Goal: Transaction & Acquisition: Purchase product/service

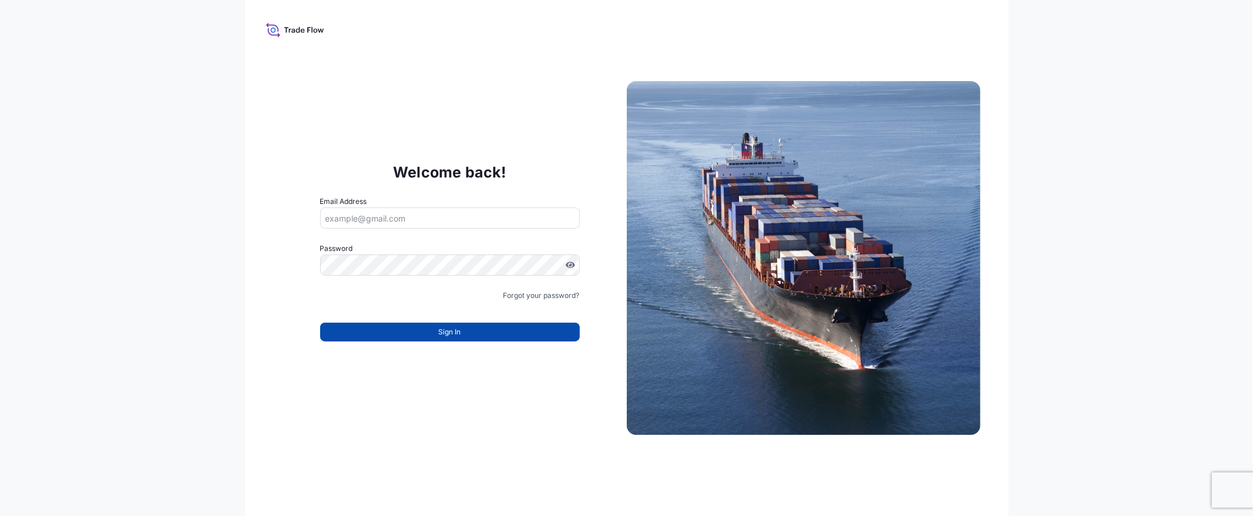
type input "[EMAIL_ADDRESS][DOMAIN_NAME]"
click at [488, 327] on button "Sign In" at bounding box center [450, 332] width 260 height 19
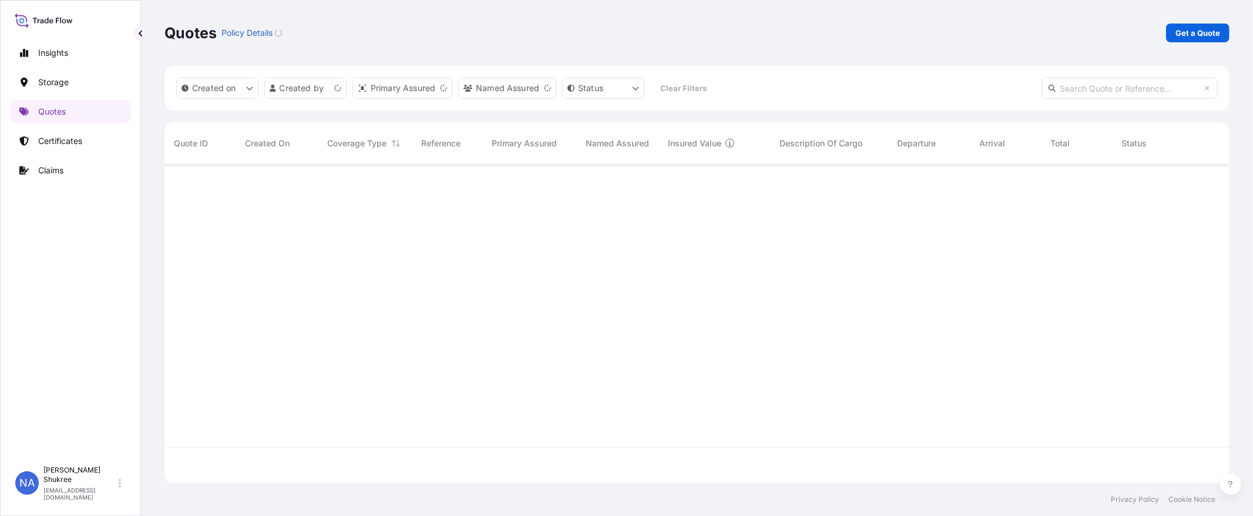
scroll to position [315, 1055]
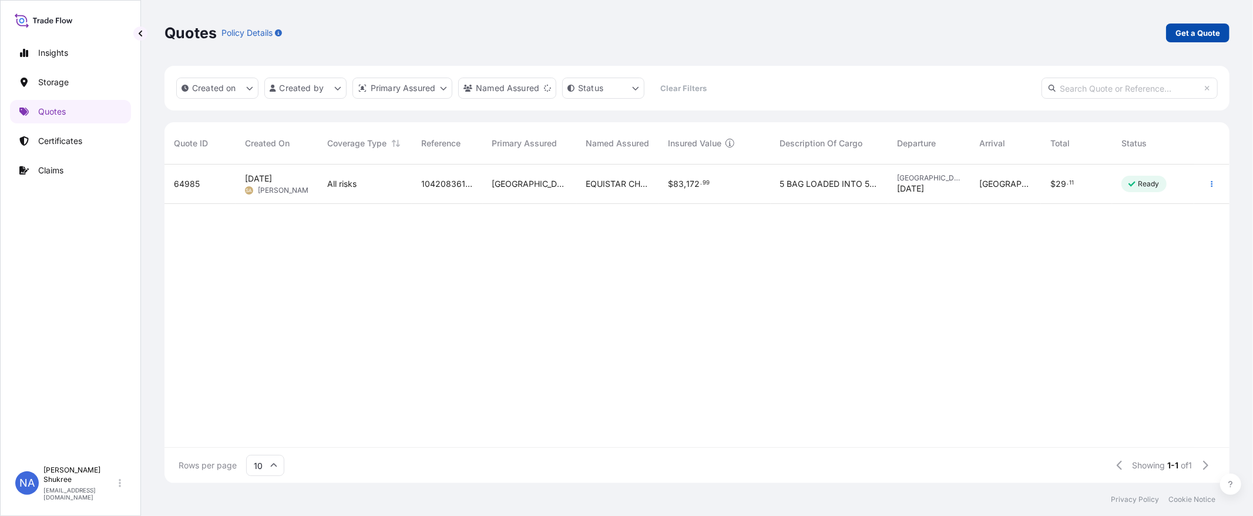
click at [1194, 37] on p "Get a Quote" at bounding box center [1197, 33] width 45 height 12
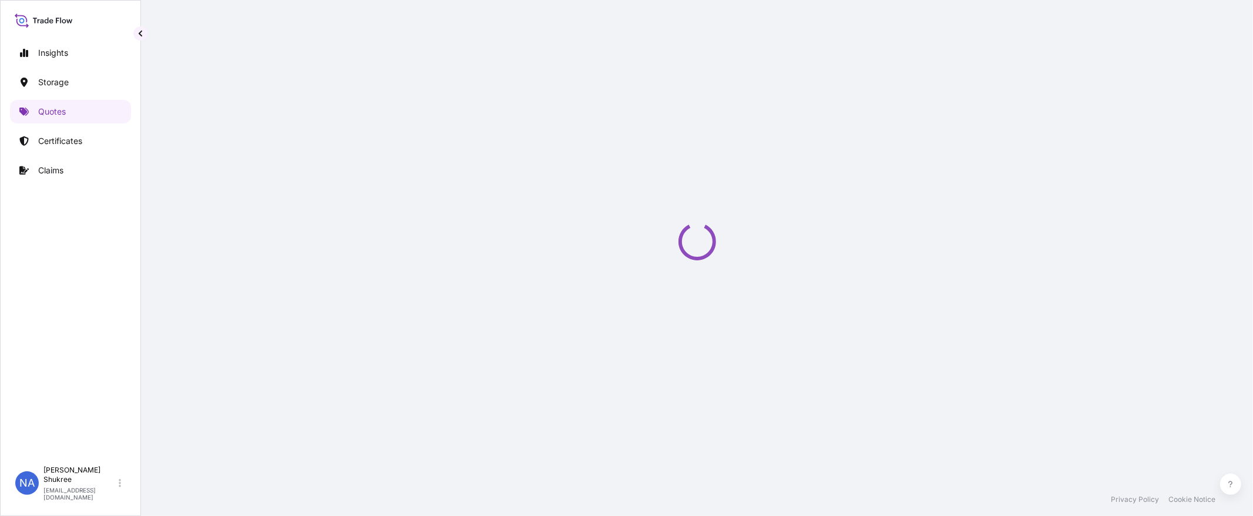
scroll to position [19, 0]
select select "Water"
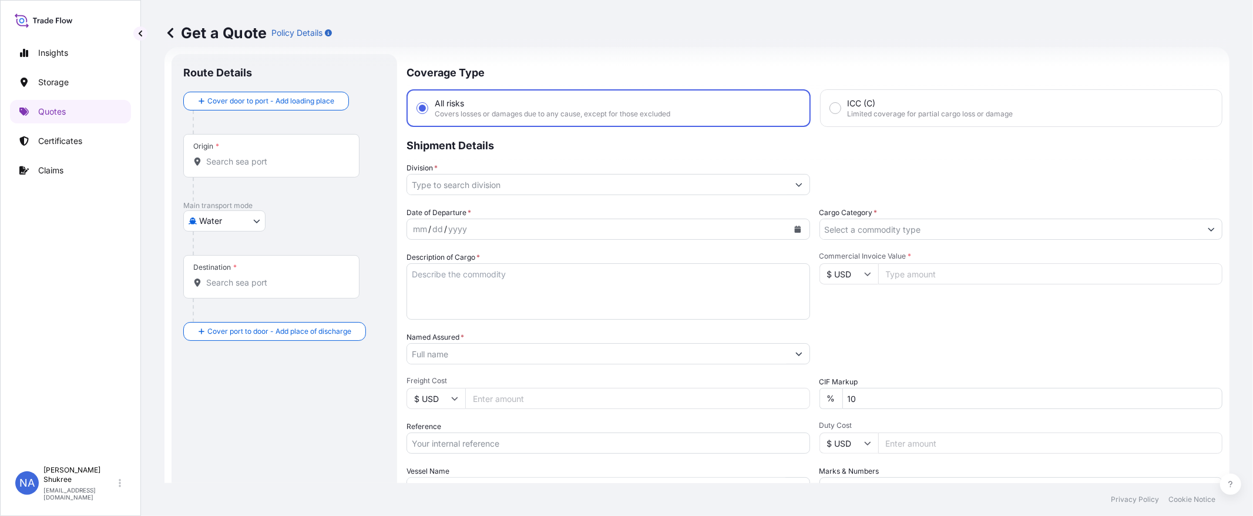
click at [690, 51] on div "Get a Quote Policy Details" at bounding box center [696, 33] width 1065 height 66
click at [263, 161] on input "Origin *" at bounding box center [275, 162] width 139 height 12
paste input "[GEOGRAPHIC_DATA], [GEOGRAPHIC_DATA]"
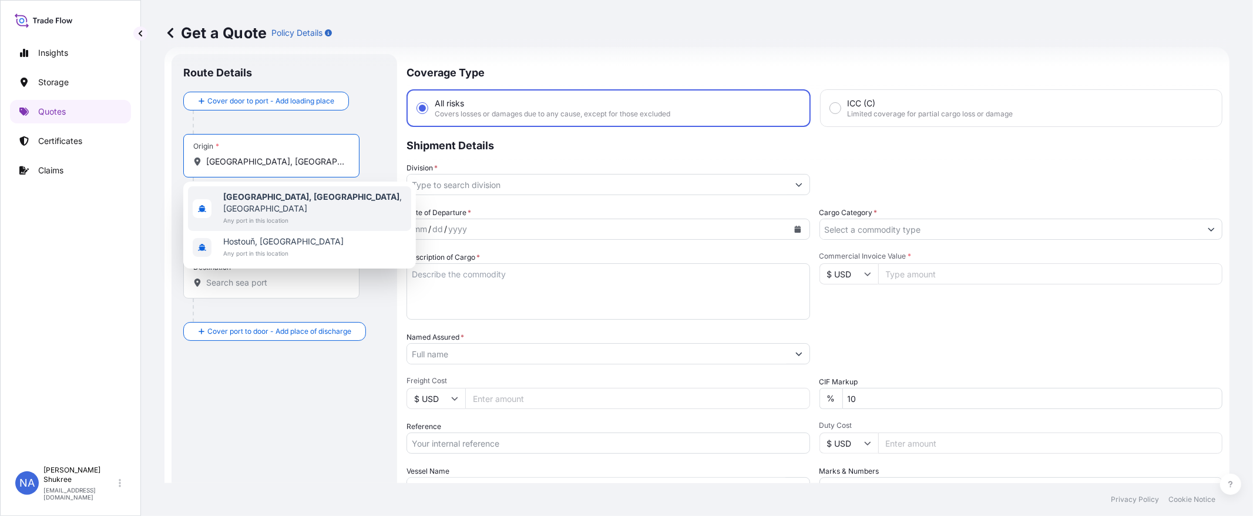
click at [295, 197] on div "[GEOGRAPHIC_DATA], [GEOGRAPHIC_DATA] , [GEOGRAPHIC_DATA] Any port in this locat…" at bounding box center [299, 208] width 223 height 45
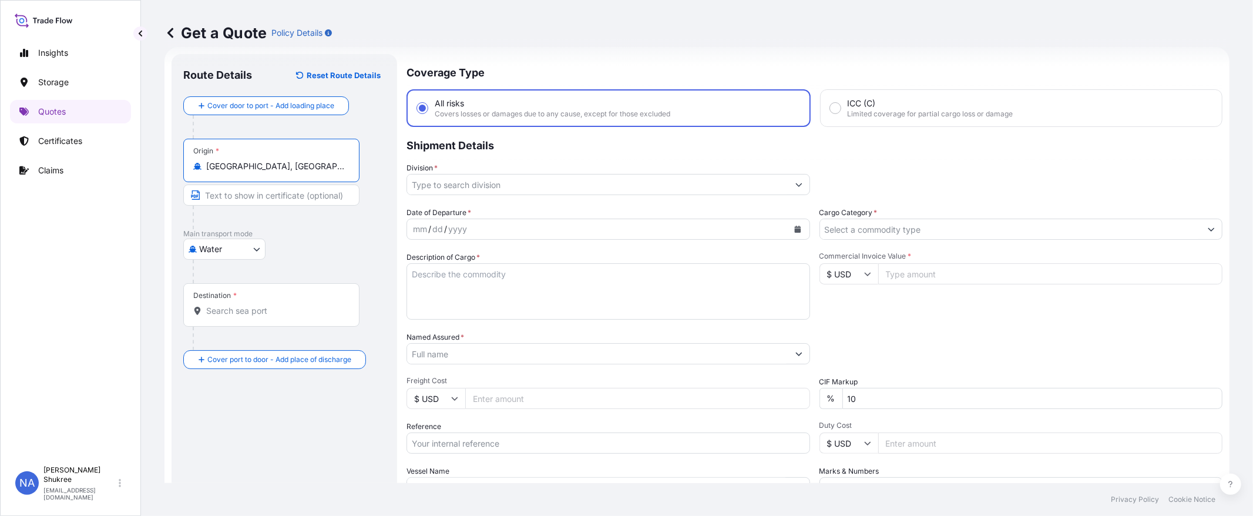
type input "[GEOGRAPHIC_DATA], [GEOGRAPHIC_DATA], [GEOGRAPHIC_DATA]"
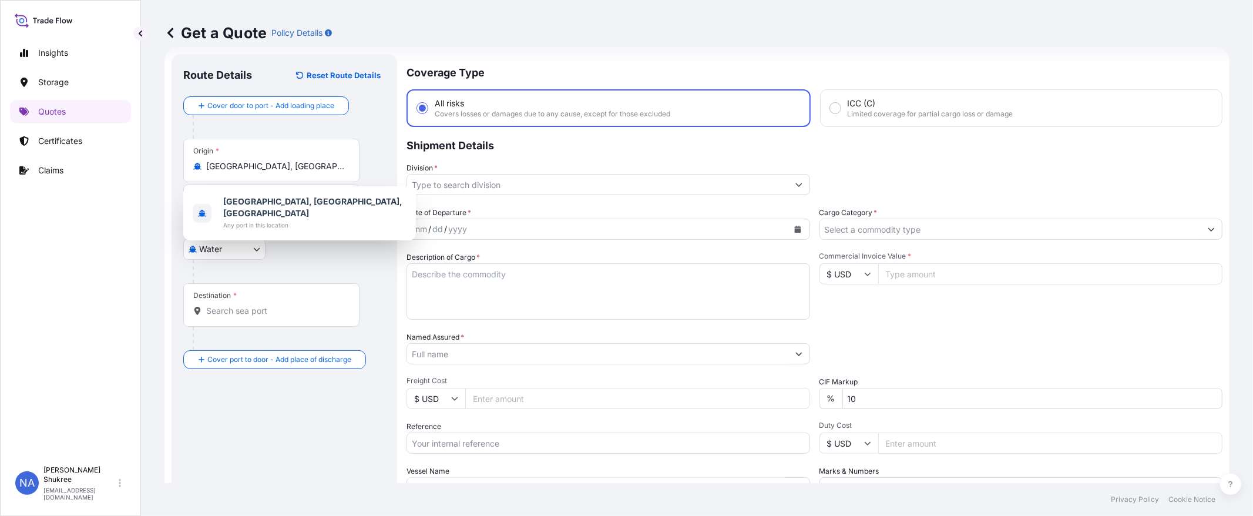
click at [680, 52] on div "Get a Quote Policy Details" at bounding box center [696, 33] width 1065 height 66
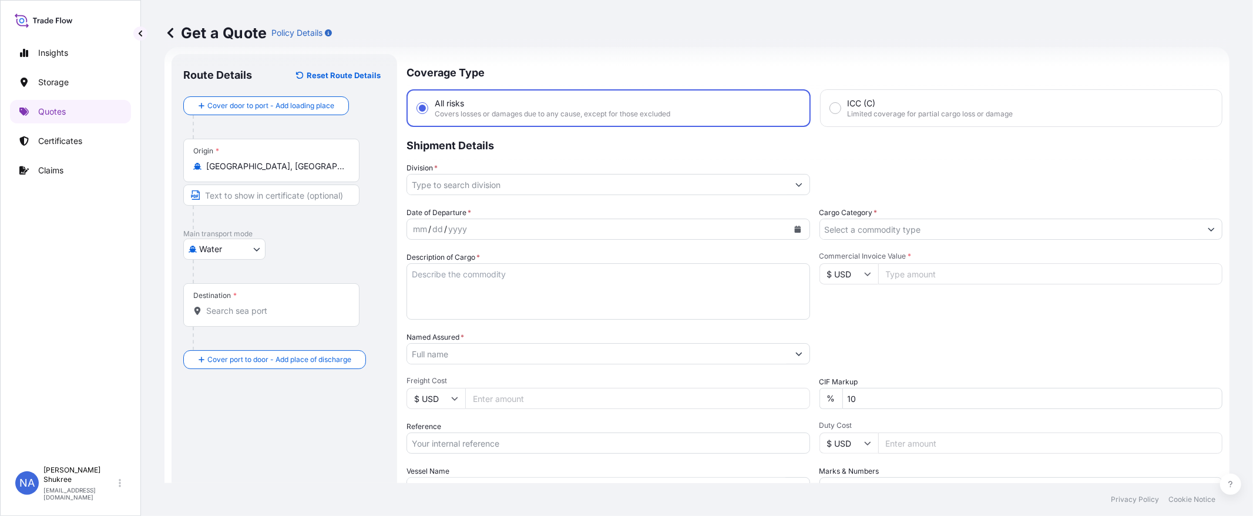
drag, startPoint x: 246, startPoint y: 300, endPoint x: 246, endPoint y: 306, distance: 6.5
click at [246, 304] on div "Destination *" at bounding box center [271, 304] width 176 height 43
click at [246, 305] on input "Destination *" at bounding box center [275, 311] width 139 height 12
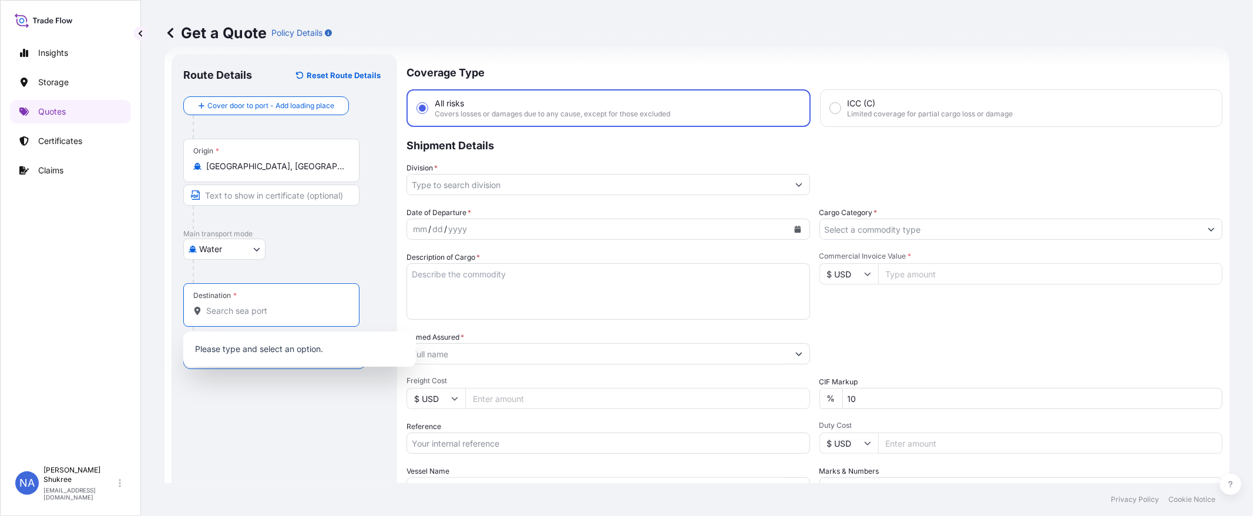
paste input "[GEOGRAPHIC_DATA], [GEOGRAPHIC_DATA]"
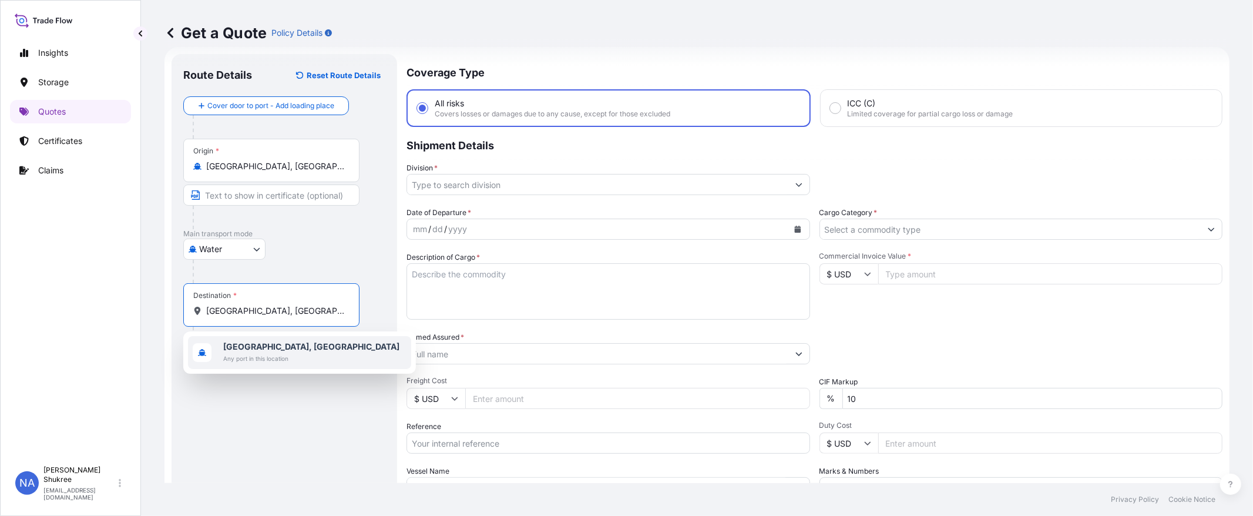
click at [247, 344] on b "[GEOGRAPHIC_DATA], [GEOGRAPHIC_DATA]" at bounding box center [311, 346] width 176 height 10
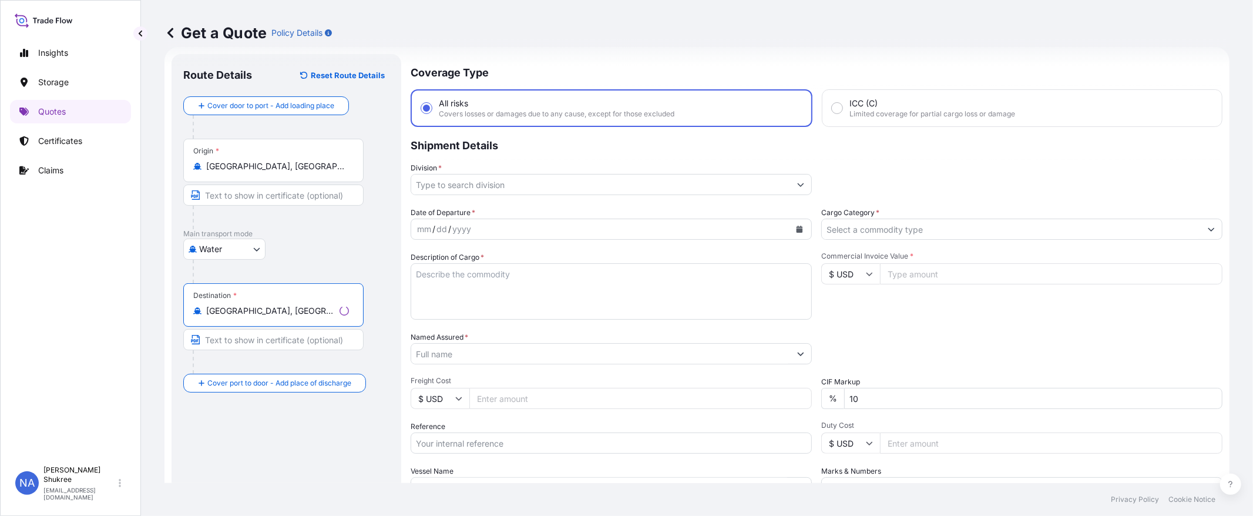
type input "[GEOGRAPHIC_DATA], [GEOGRAPHIC_DATA]"
click at [369, 257] on div "Water Air Water Inland" at bounding box center [286, 249] width 206 height 21
click at [519, 185] on input "Division *" at bounding box center [597, 184] width 381 height 21
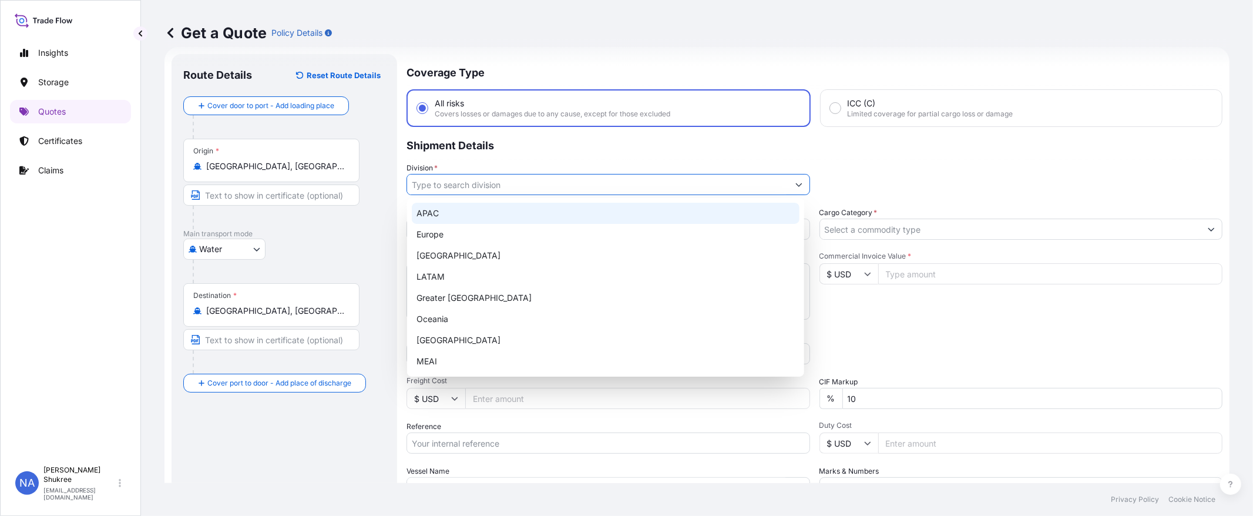
click at [456, 216] on div "APAC" at bounding box center [606, 213] width 388 height 21
type input "APAC"
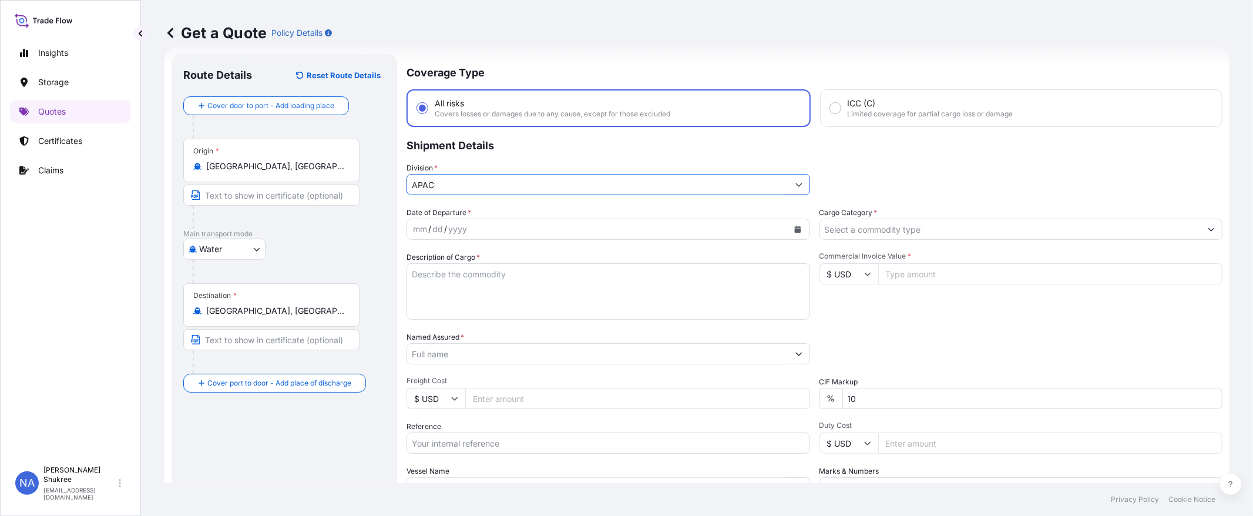
click at [876, 232] on input "Cargo Category *" at bounding box center [1010, 229] width 381 height 21
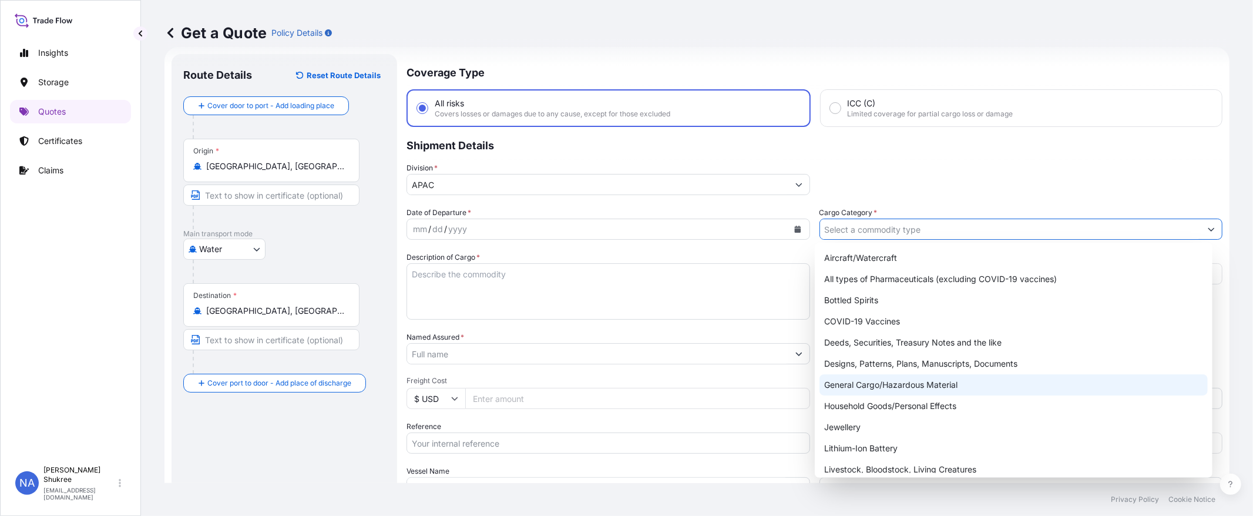
click at [857, 382] on div "General Cargo/Hazardous Material" at bounding box center [1013, 384] width 388 height 21
type input "General Cargo/Hazardous Material"
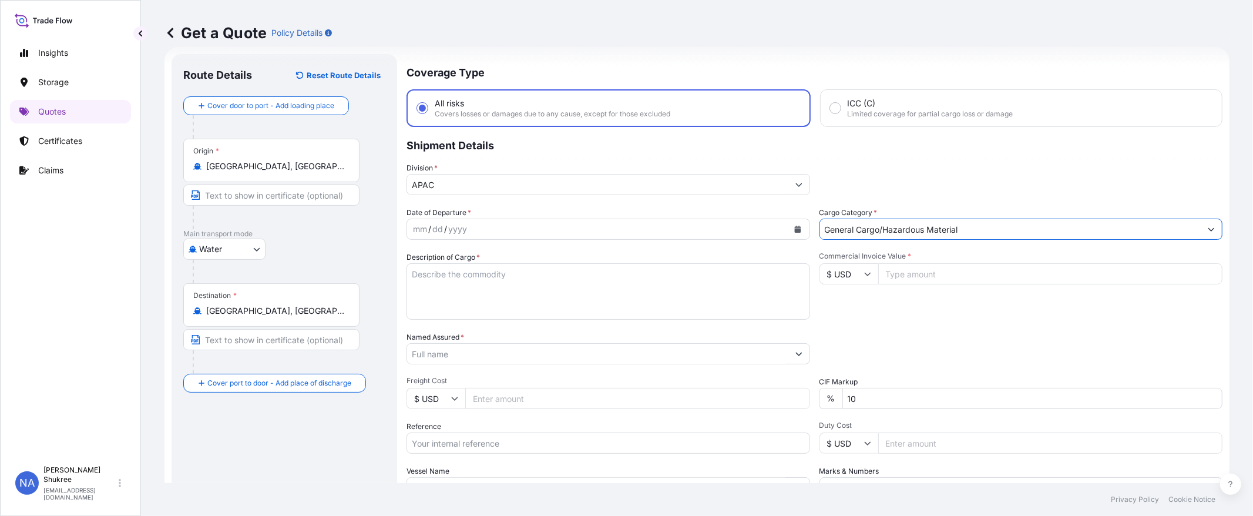
click at [567, 327] on div "Date of Departure * mm / dd / yyyy Cargo Category * General Cargo/Hazardous Mat…" at bounding box center [815, 352] width 816 height 291
click at [472, 243] on div "Date of Departure * mm / dd / yyyy Cargo Category * General Cargo/Hazardous Mat…" at bounding box center [815, 352] width 816 height 291
click at [485, 227] on div "mm / dd / yyyy" at bounding box center [597, 229] width 381 height 21
click at [788, 232] on button "Calendar" at bounding box center [797, 229] width 19 height 19
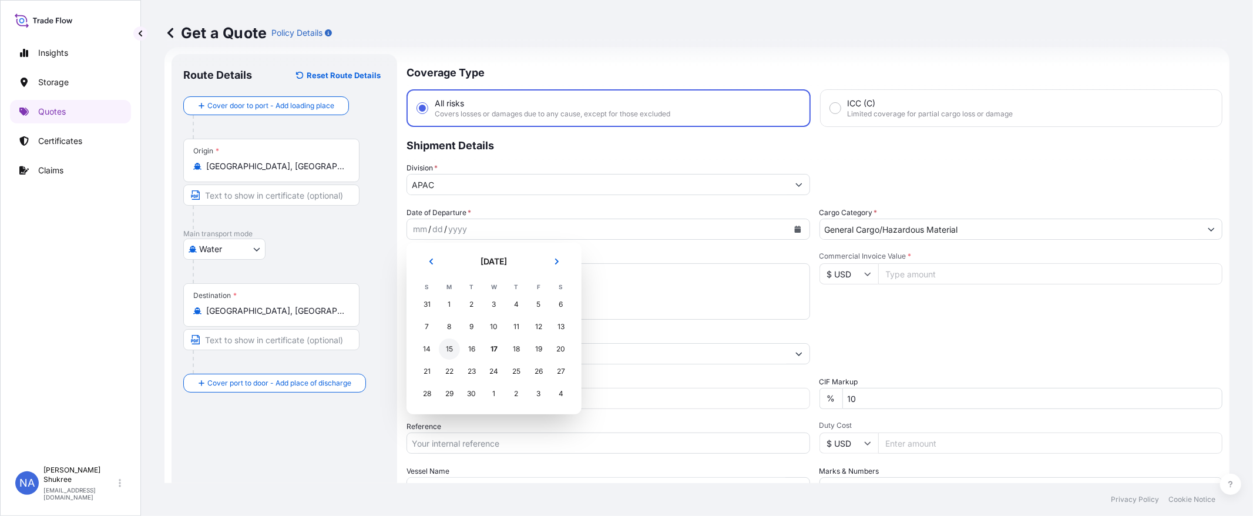
click at [455, 345] on div "15" at bounding box center [449, 348] width 21 height 21
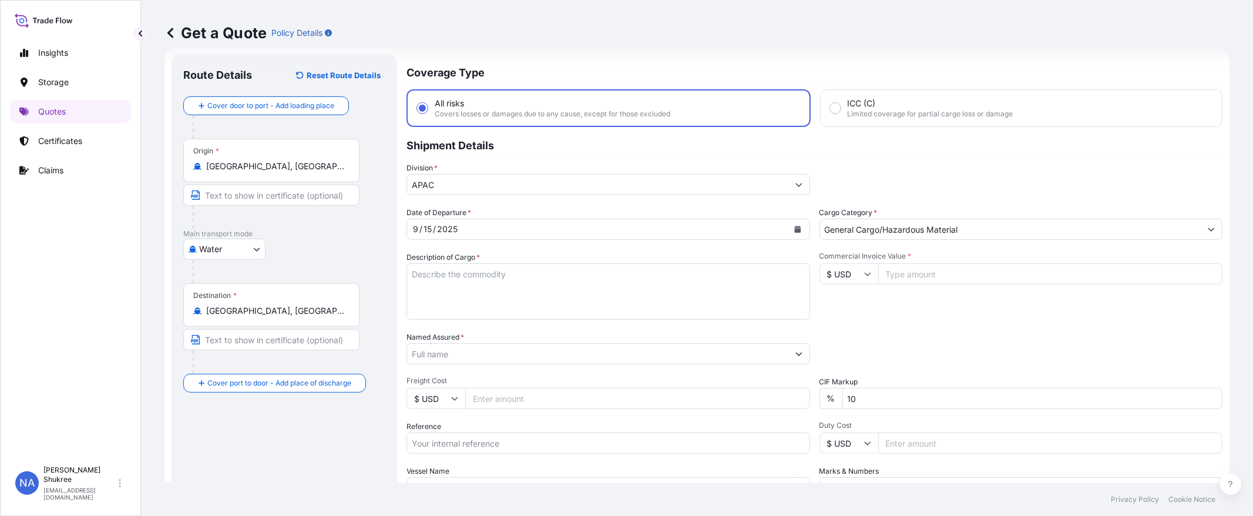
click at [674, 254] on div "Description of Cargo *" at bounding box center [609, 285] width 404 height 68
click at [726, 306] on textarea "Description of Cargo *" at bounding box center [609, 291] width 404 height 56
paste textarea "BAGS LOADED INTO 4 40' CONTAINER(S) PETROTHENE GA574189, 55BAG"
type textarea "3,740 BAGS LOADED INTO 4 40' CONTAINER(S) PETROTHENE GA574189, 55BAG"
click at [713, 254] on div "Description of Cargo * 3,740 BAGS LOADED INTO 4 40' CONTAINER(S) PETROTHENE GA5…" at bounding box center [609, 285] width 404 height 68
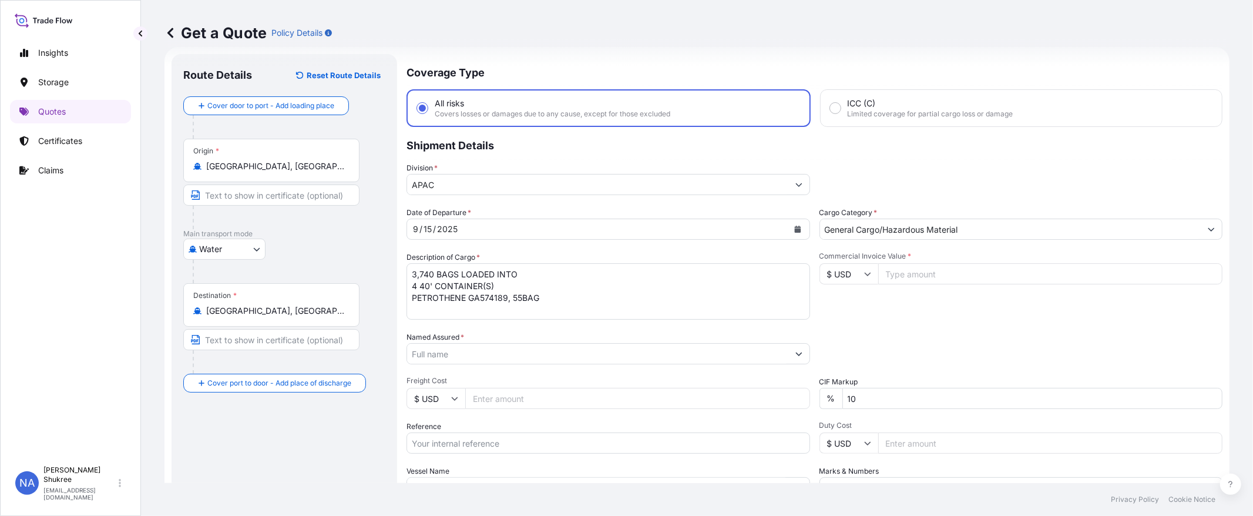
click at [761, 162] on div "Division * APAC" at bounding box center [609, 178] width 404 height 33
click at [472, 351] on input "Named Assured *" at bounding box center [597, 353] width 381 height 21
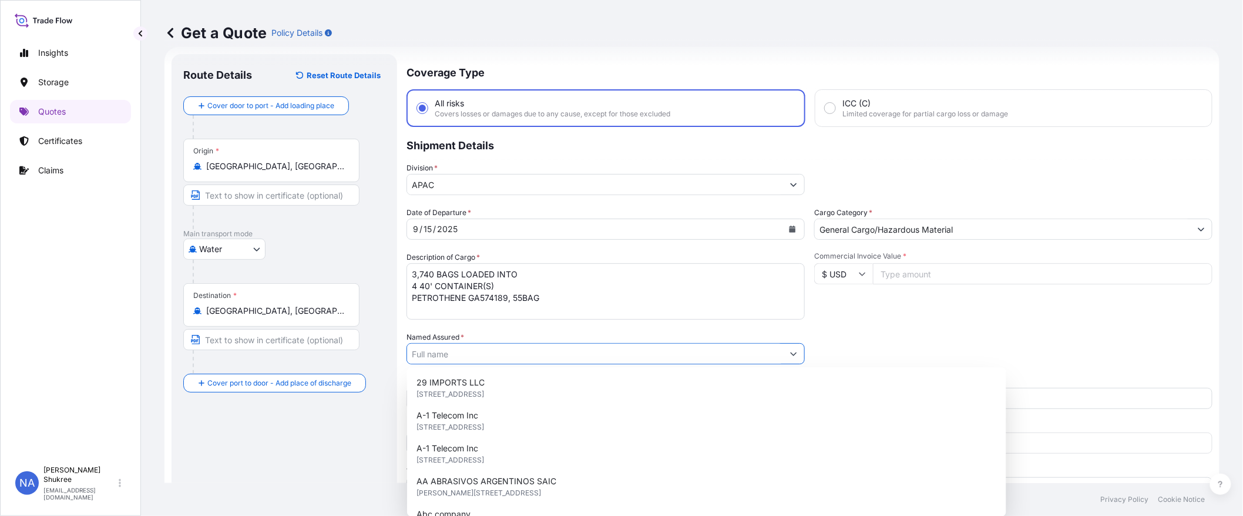
paste input "EQUISTAR CHEMICALS, LP"
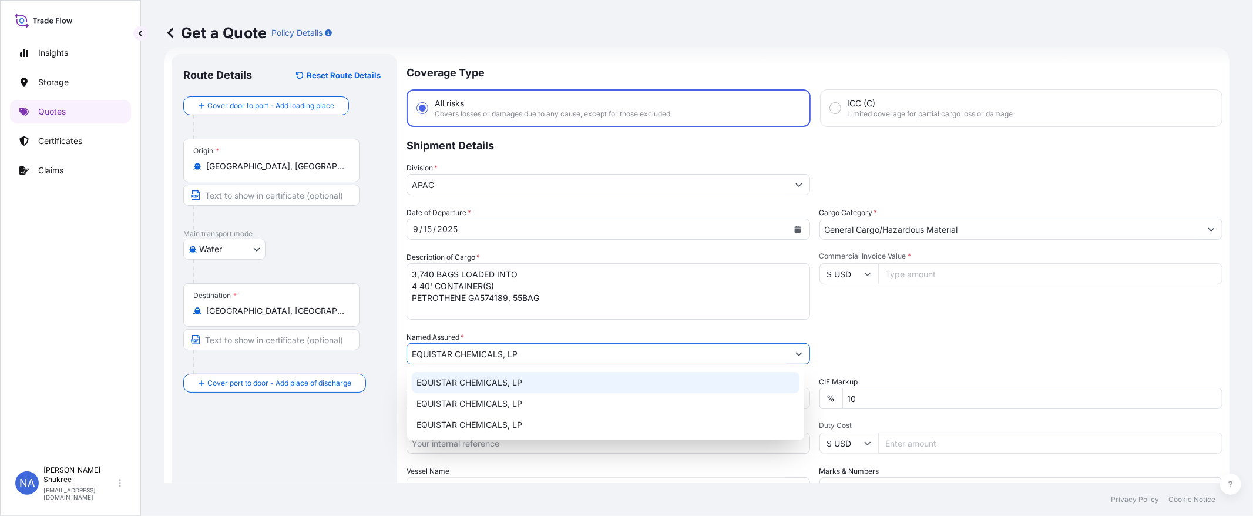
click at [493, 379] on span "EQUISTAR CHEMICALS, LP" at bounding box center [470, 383] width 106 height 12
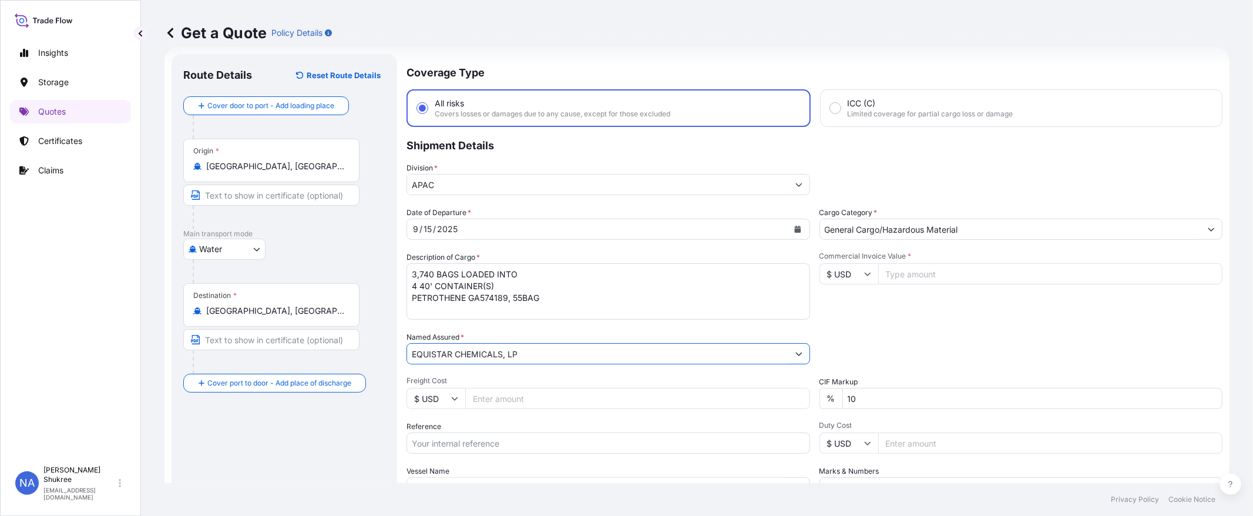
type input "EQUISTAR CHEMICALS, LP"
click at [918, 271] on input "Commercial Invoice Value *" at bounding box center [1050, 273] width 345 height 21
paste input "83215.0"
type input "83215.02"
drag, startPoint x: 889, startPoint y: 338, endPoint x: 884, endPoint y: 341, distance: 6.4
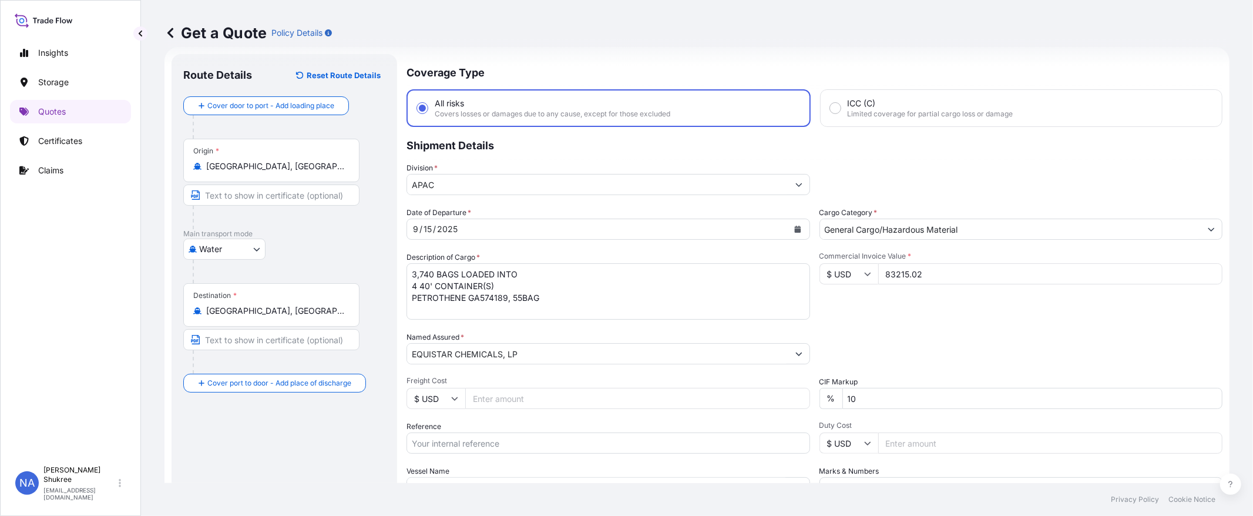
click at [888, 338] on div "Packing Category Type to search a container mode Please select a primary mode o…" at bounding box center [1021, 347] width 404 height 33
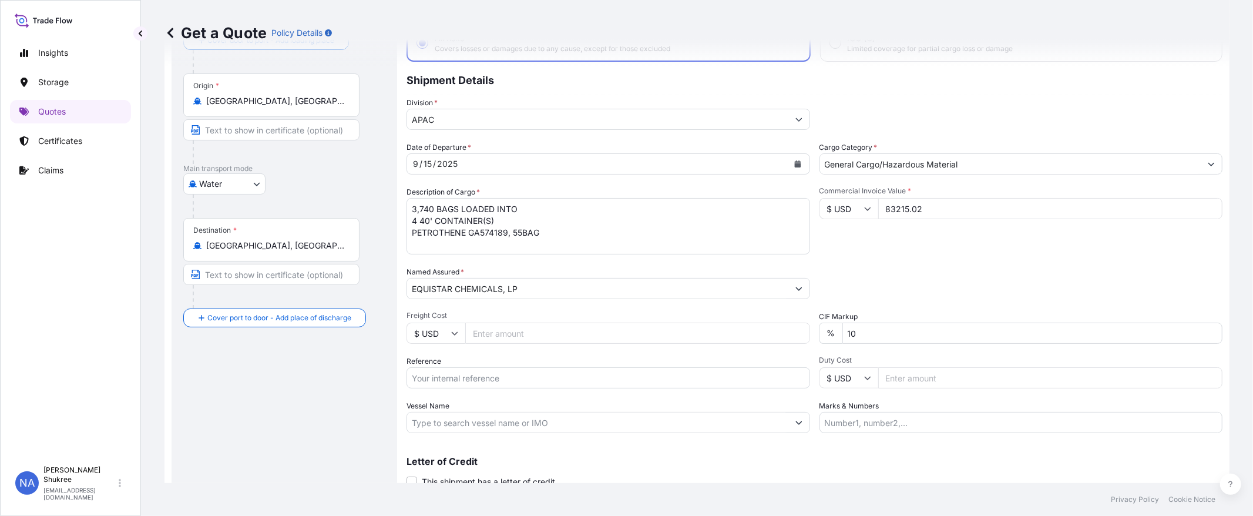
click at [475, 377] on input "Reference" at bounding box center [609, 377] width 404 height 21
paste input "10420855480"
click at [944, 266] on div "Packing Category Type to search a container mode Please select a primary mode o…" at bounding box center [1021, 282] width 404 height 33
click at [500, 373] on input "10420855480 /" at bounding box center [609, 377] width 404 height 21
paste input "5013161804"
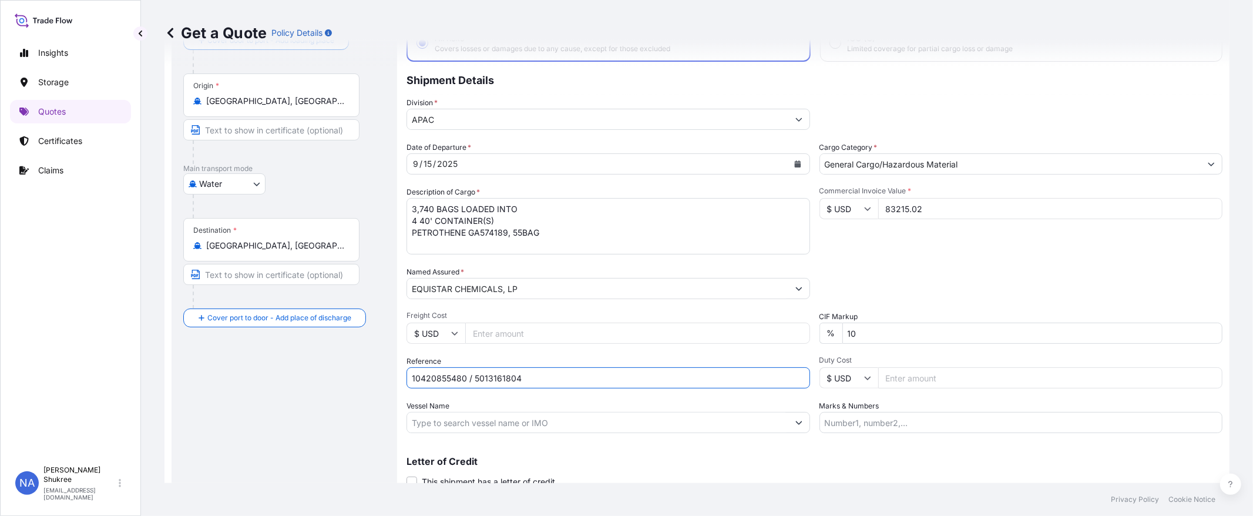
type input "10420855480 / 5013161804"
click at [928, 269] on div "Packing Category Type to search a container mode Please select a primary mode o…" at bounding box center [1021, 282] width 404 height 33
click at [931, 244] on div "Commercial Invoice Value * $ USD 83215.02" at bounding box center [1021, 220] width 404 height 68
click at [508, 425] on input "Vessel Name" at bounding box center [597, 422] width 381 height 21
paste input "[PERSON_NAME]"
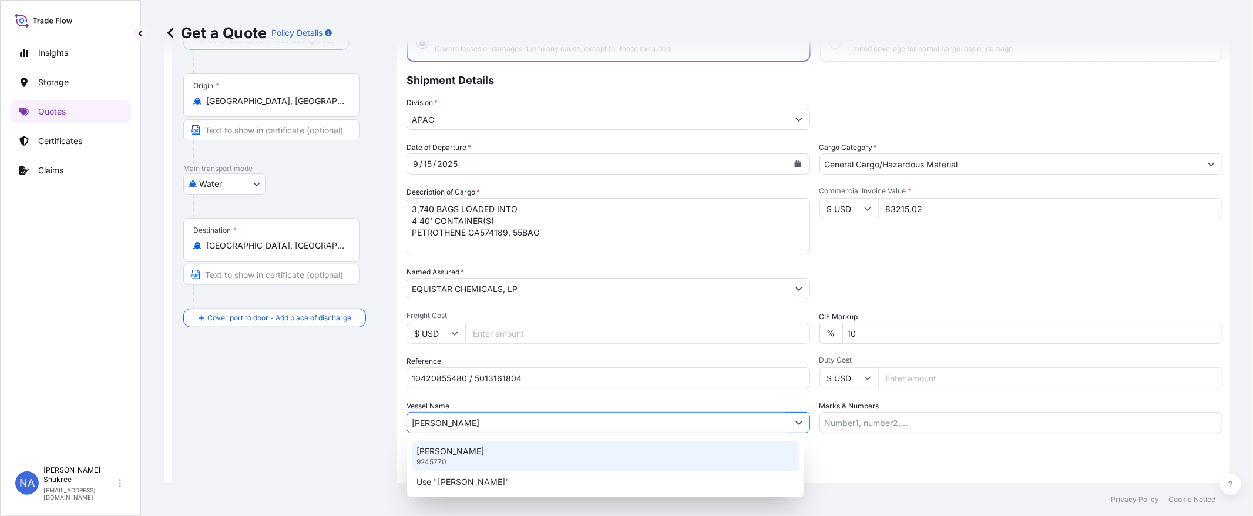
click at [484, 451] on p "[PERSON_NAME]" at bounding box center [451, 451] width 68 height 12
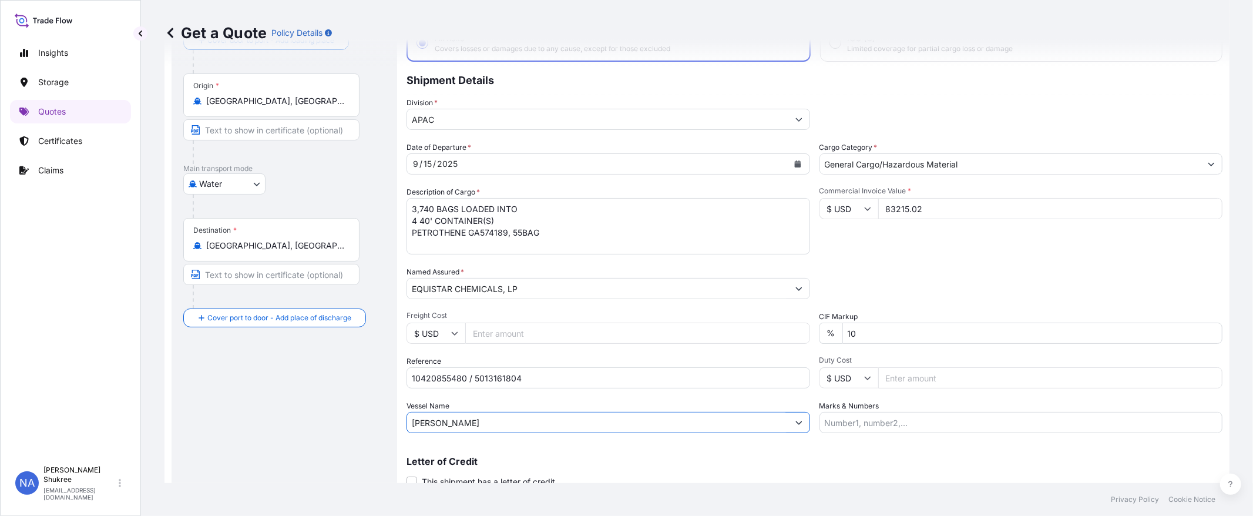
type input "[PERSON_NAME]"
click at [926, 303] on div "Date of Departure * [DATE] Cargo Category * General Cargo/Hazardous Material De…" at bounding box center [815, 287] width 816 height 291
click at [872, 284] on div "Packing Category Type to search a container mode Please select a primary mode o…" at bounding box center [1021, 282] width 404 height 33
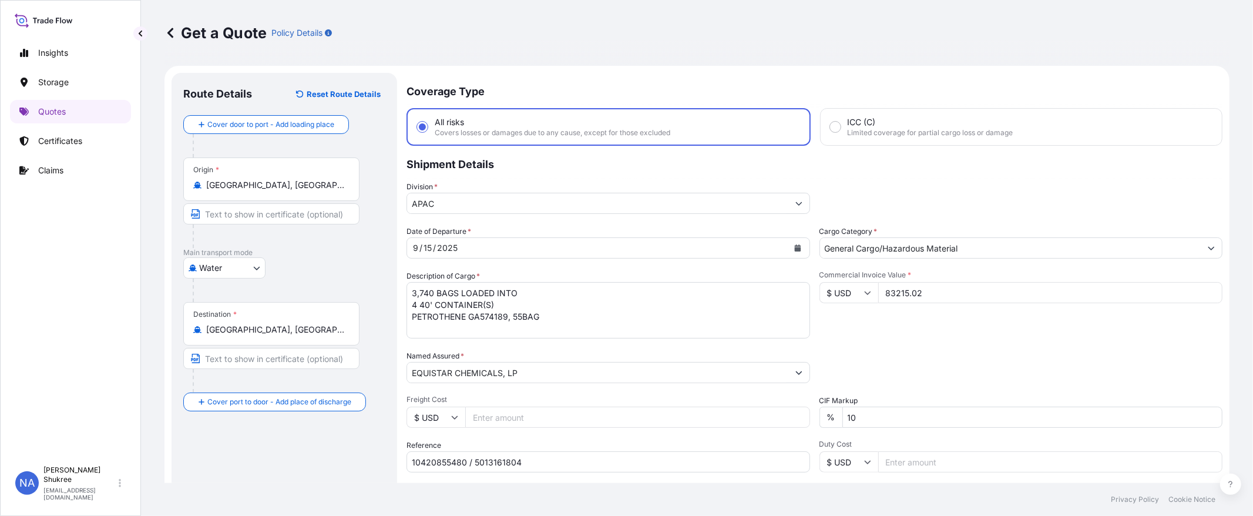
scroll to position [126, 0]
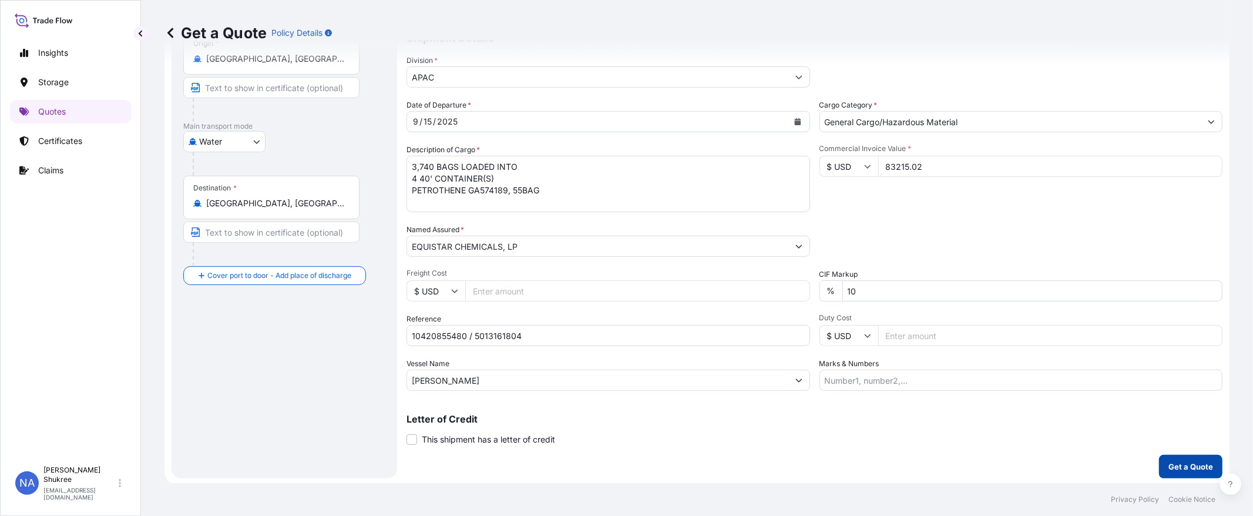
click at [1170, 465] on p "Get a Quote" at bounding box center [1190, 467] width 45 height 12
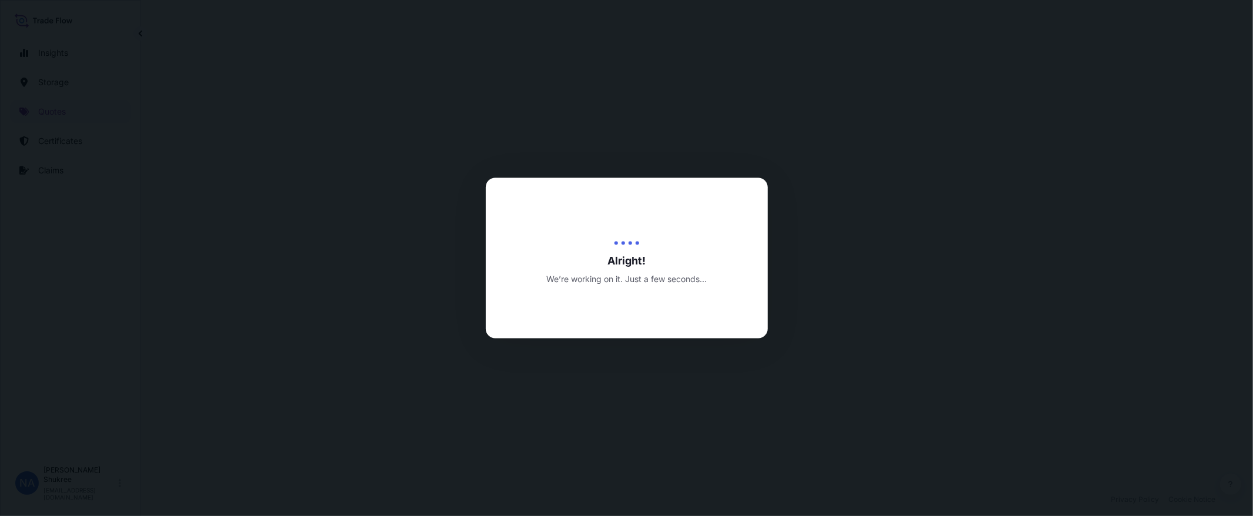
select select "Water"
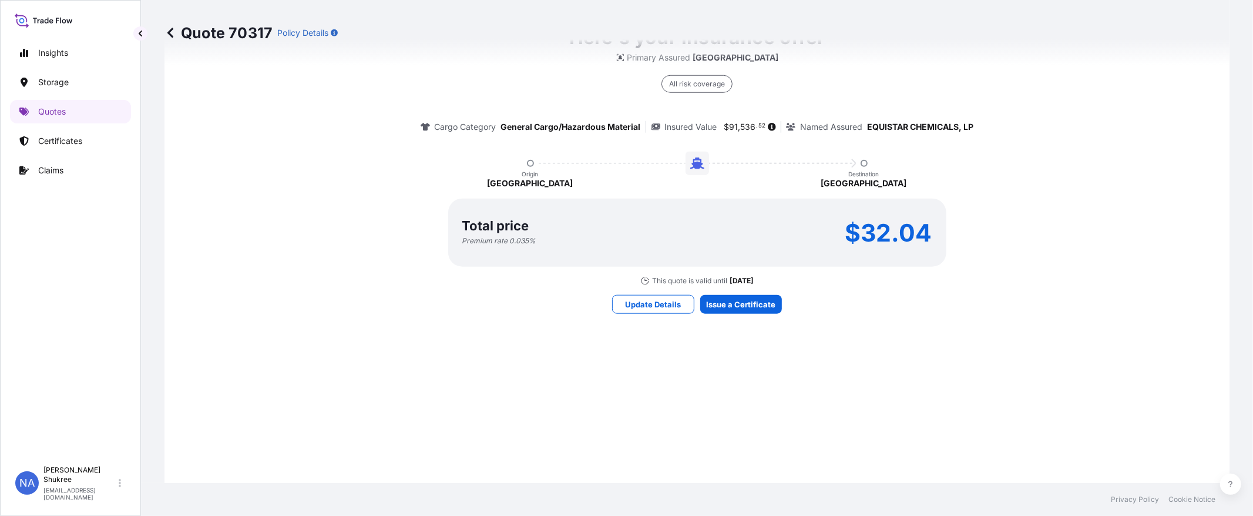
scroll to position [955, 0]
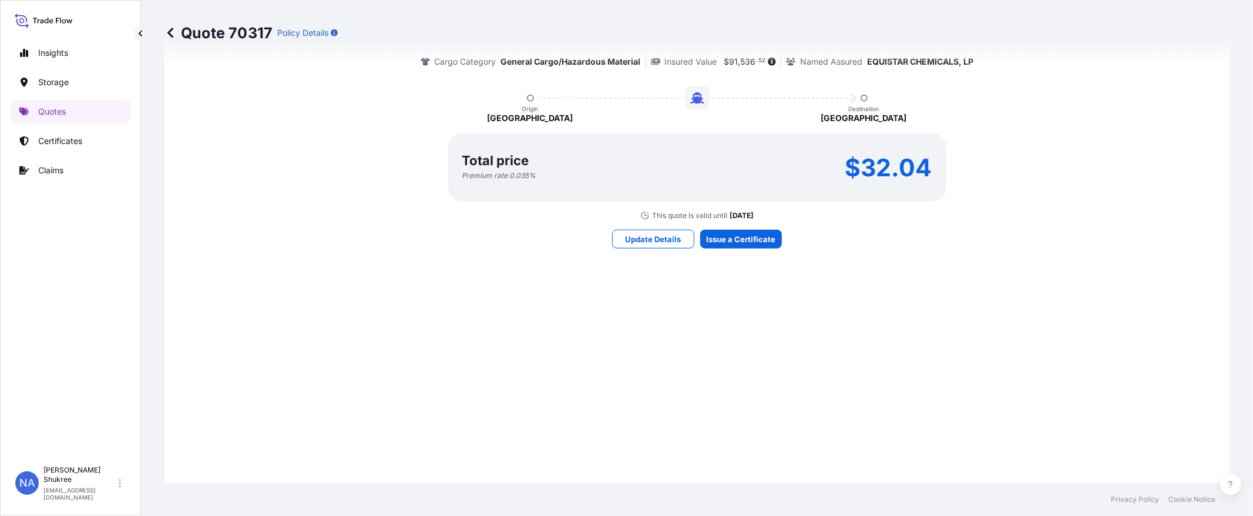
click at [747, 301] on div "Here's your insurance offer Primary Assured [GEOGRAPHIC_DATA] All risk coverage…" at bounding box center [697, 103] width 1032 height 836
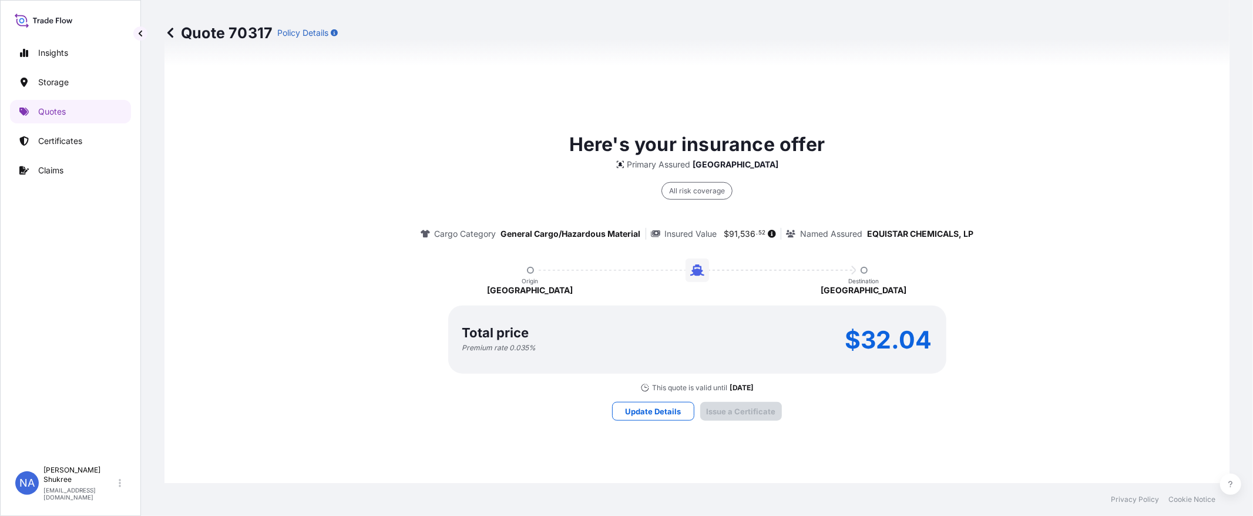
scroll to position [1696, 0]
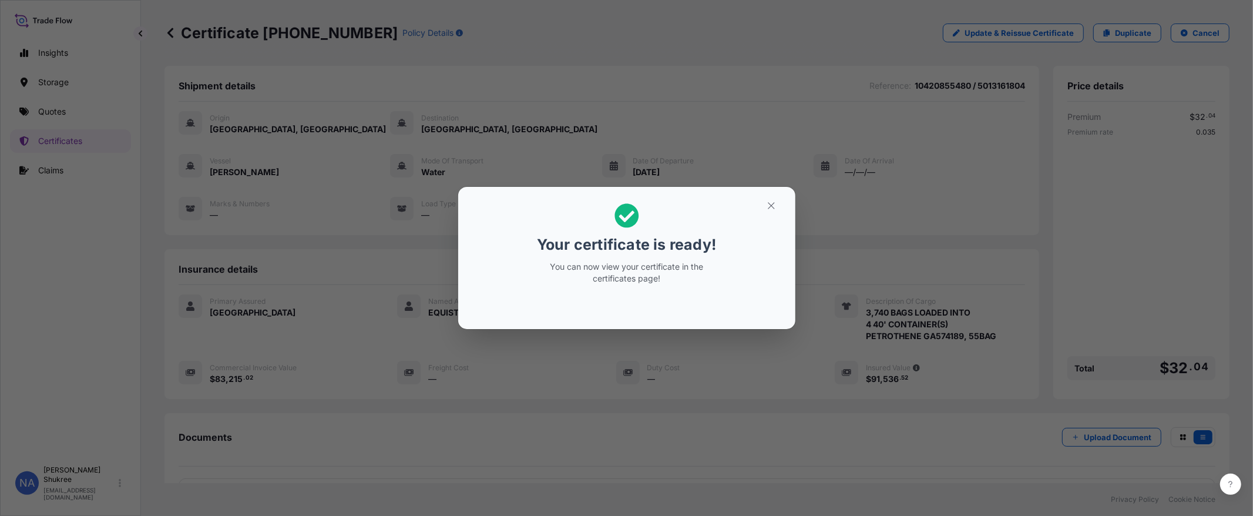
click at [724, 382] on div "Your certificate is ready! You can now view your certificate in the certificate…" at bounding box center [626, 258] width 1253 height 516
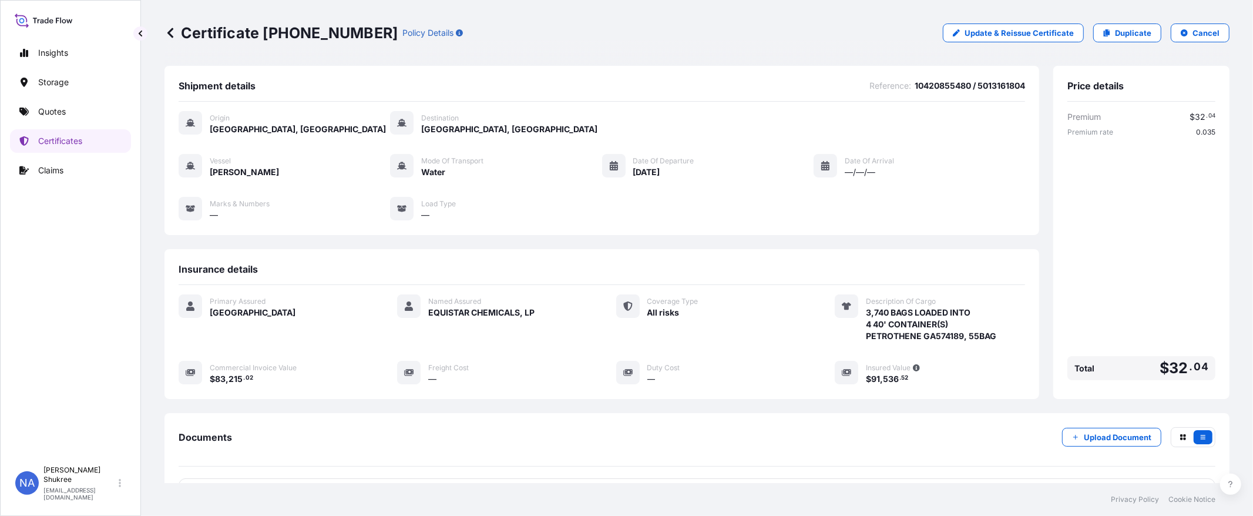
scroll to position [114, 0]
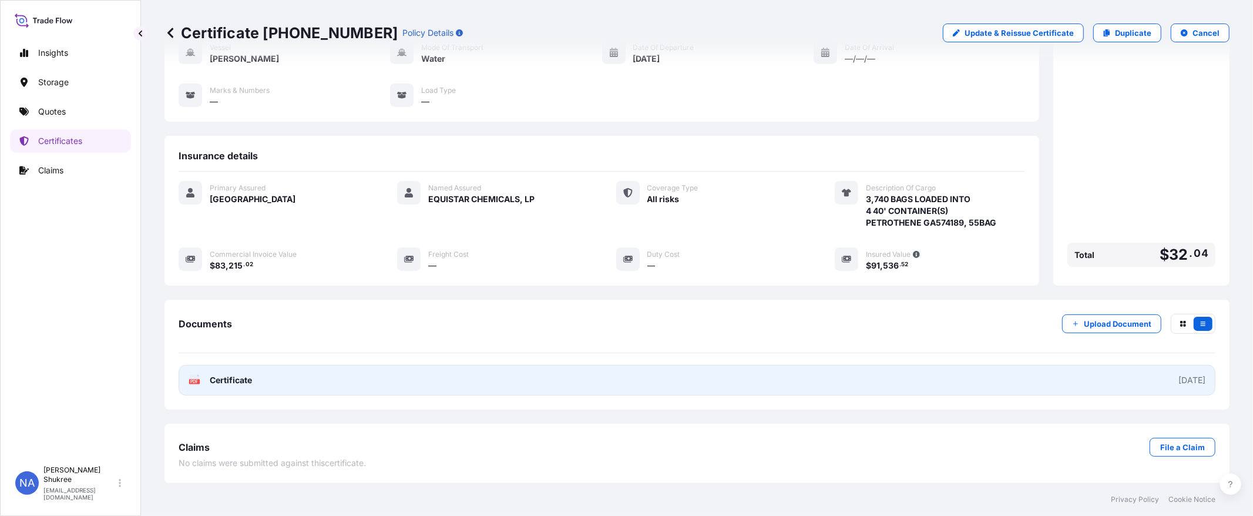
click at [563, 379] on link "PDF Certificate [DATE]" at bounding box center [697, 380] width 1037 height 31
